Goal: Transaction & Acquisition: Purchase product/service

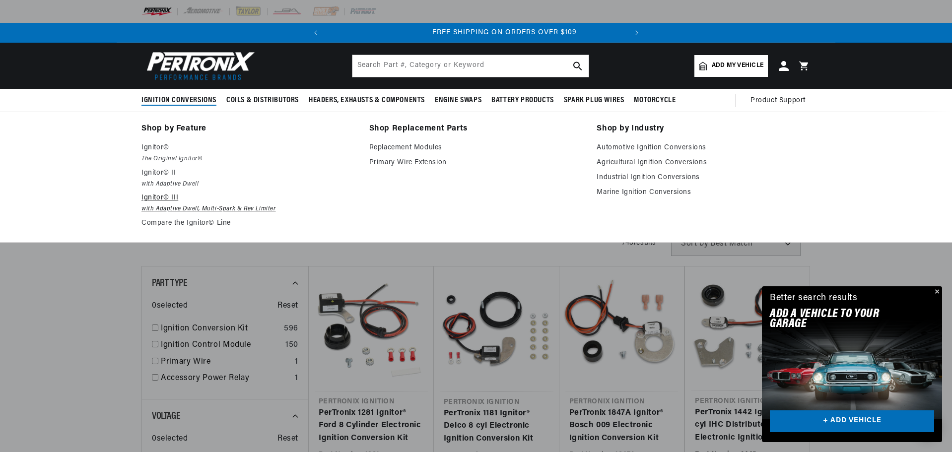
scroll to position [0, 301]
click at [159, 144] on p "Ignitor©" at bounding box center [248, 148] width 214 height 12
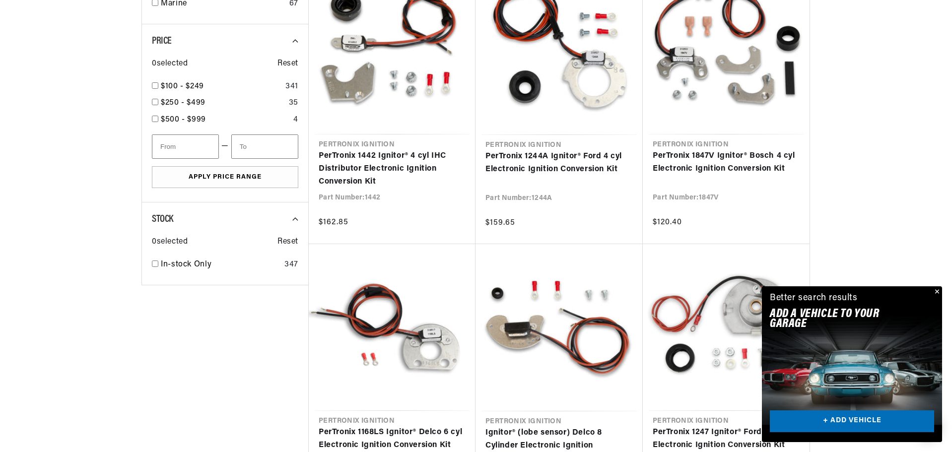
scroll to position [0, 301]
click at [937, 291] on button "Close" at bounding box center [936, 292] width 12 height 12
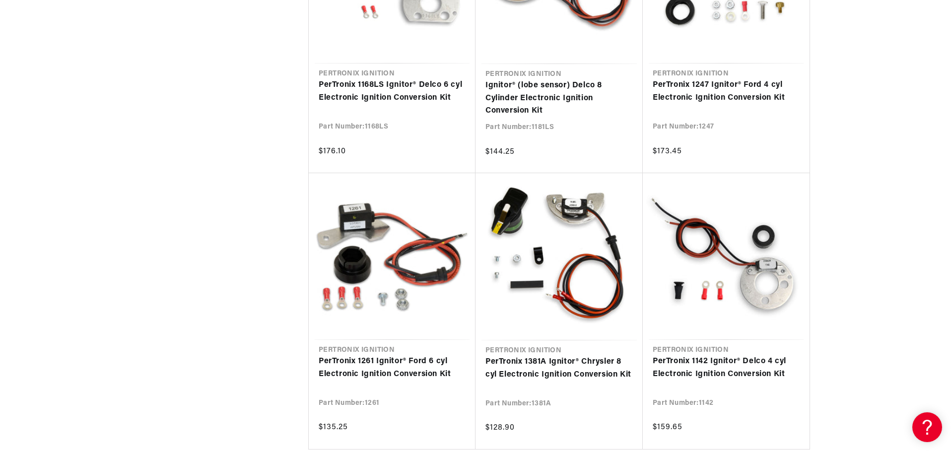
scroll to position [0, 140]
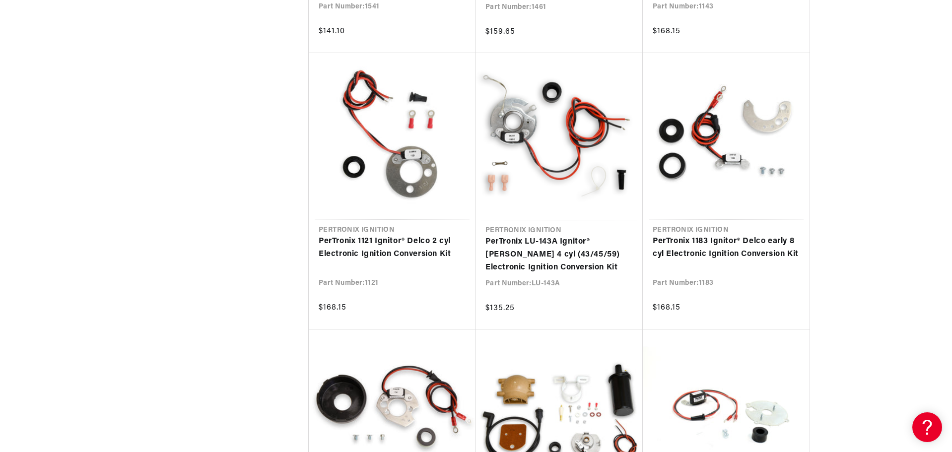
scroll to position [2035, 0]
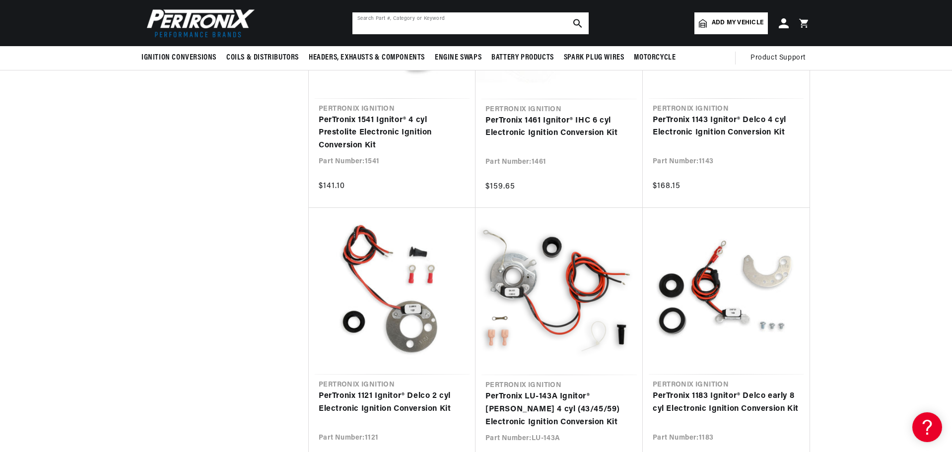
drag, startPoint x: 389, startPoint y: 18, endPoint x: 389, endPoint y: 24, distance: 5.5
click at [389, 18] on input "text" at bounding box center [470, 23] width 236 height 22
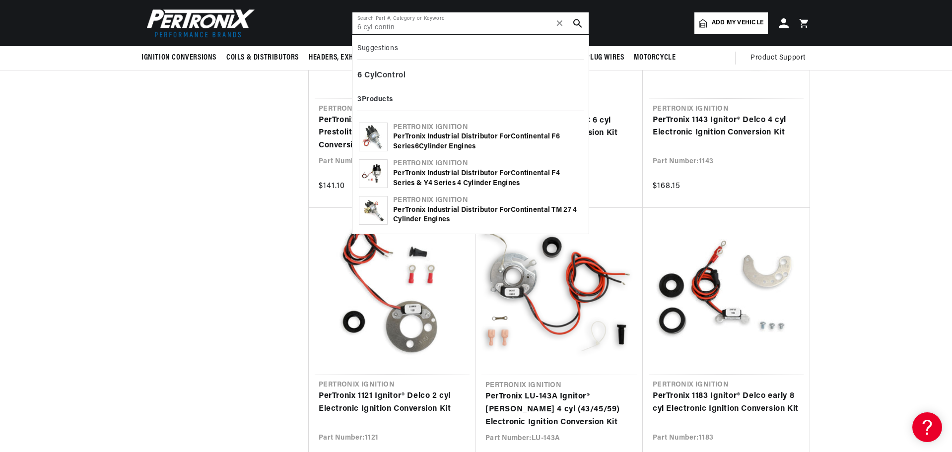
type input "6 cyl contin"
click at [442, 135] on div "PerTronix Industrial Distributor for Contin ental F6 Series 6 Cylinder Engines" at bounding box center [487, 141] width 189 height 19
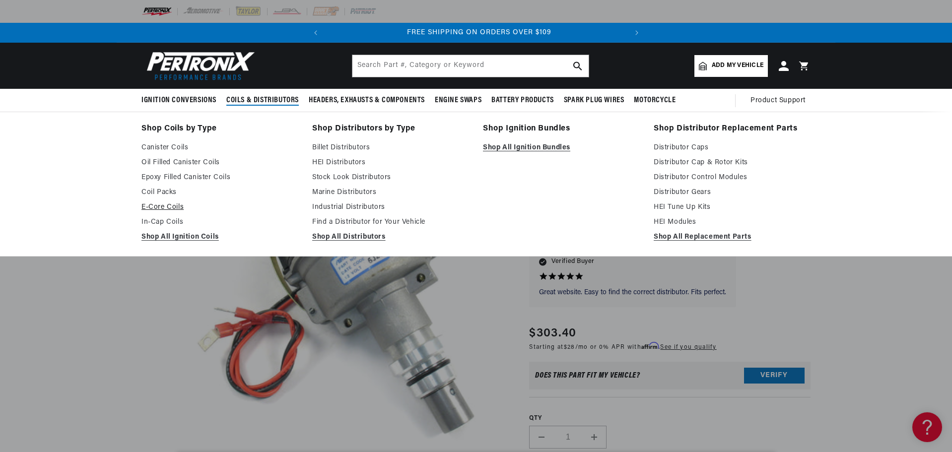
scroll to position [0, 301]
